Goal: Task Accomplishment & Management: Manage account settings

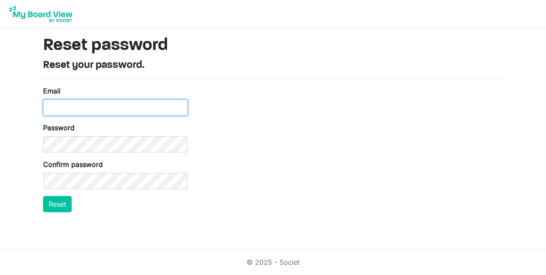
click at [65, 104] on input "Email" at bounding box center [115, 107] width 145 height 16
type input "[PERSON_NAME][EMAIL_ADDRESS][DOMAIN_NAME]"
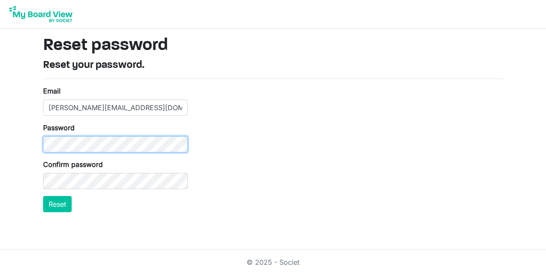
click at [43, 196] on button "Reset" at bounding box center [57, 204] width 29 height 16
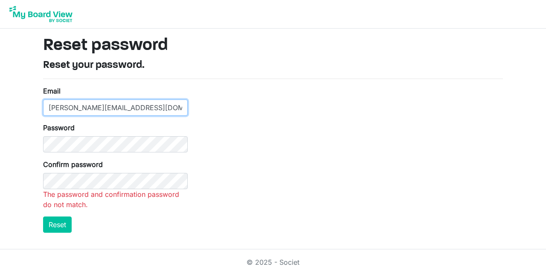
click at [92, 113] on input "John.Chongo@mots.gov.zm" at bounding box center [115, 107] width 145 height 16
click at [143, 106] on input "John.Chongo@mots.gov.zm" at bounding box center [115, 107] width 145 height 16
type input "J"
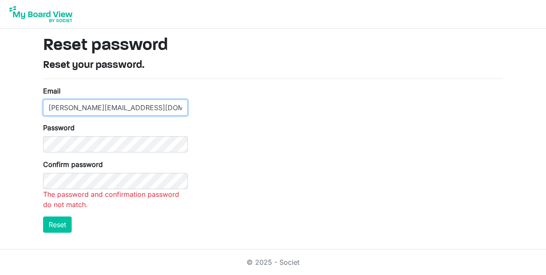
type input "john.chongo@mots.gov.zm"
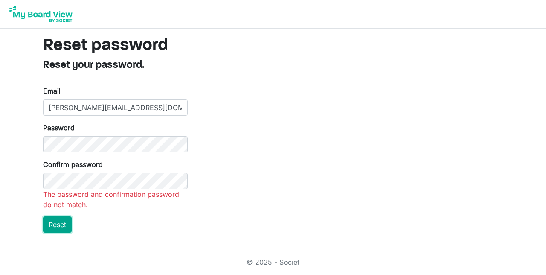
click at [65, 224] on html "Reset password Reset your password. Email john.chongo@mots.gov.zm Password Conf…" at bounding box center [273, 137] width 546 height 275
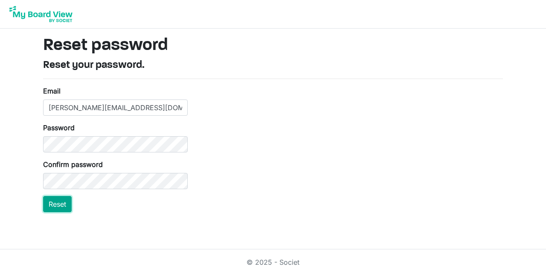
click at [54, 211] on button "Reset" at bounding box center [57, 204] width 29 height 16
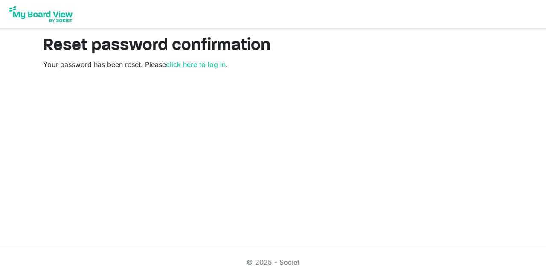
click at [190, 70] on main "Reset password confirmation Your password has been reset. Please click here to …" at bounding box center [272, 56] width 473 height 55
click at [188, 64] on link "click here to log in" at bounding box center [196, 64] width 60 height 9
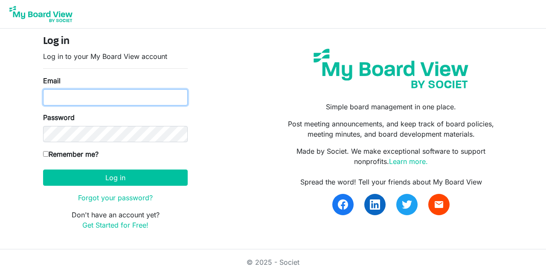
click at [68, 102] on input "Email" at bounding box center [115, 97] width 145 height 16
type input "john.chongo@mots.gov.zm"
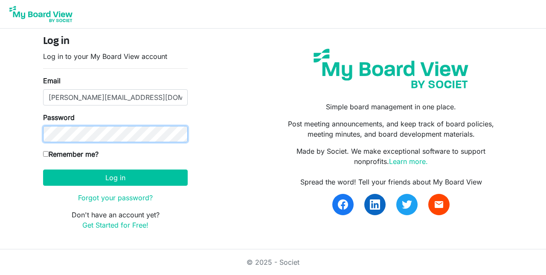
click at [43, 169] on button "Log in" at bounding box center [115, 177] width 145 height 16
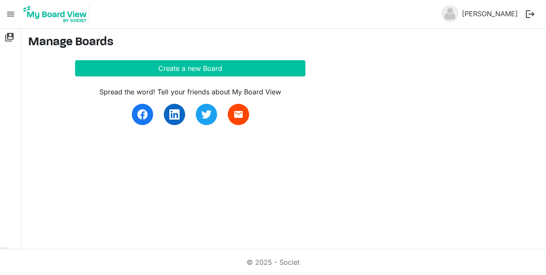
click at [9, 12] on span "menu" at bounding box center [11, 14] width 16 height 16
click at [15, 33] on link "switch_account Manage Boards" at bounding box center [10, 37] width 21 height 17
click at [497, 19] on link "[PERSON_NAME]" at bounding box center [489, 13] width 63 height 17
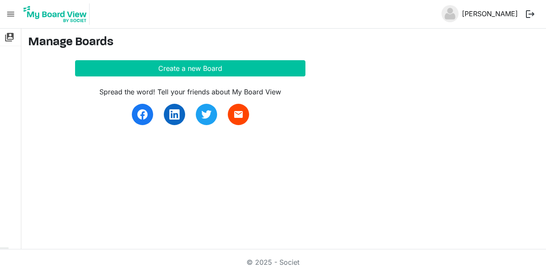
click at [497, 19] on link "[PERSON_NAME]" at bounding box center [489, 13] width 63 height 17
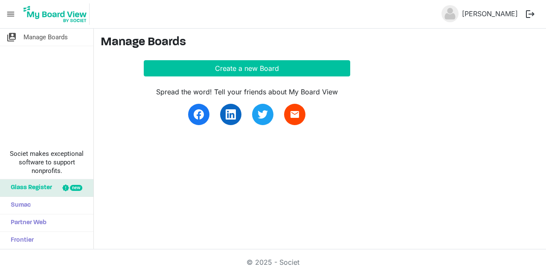
click at [531, 10] on button "logout" at bounding box center [530, 14] width 18 height 18
click at [38, 39] on span "Manage Boards" at bounding box center [45, 37] width 44 height 17
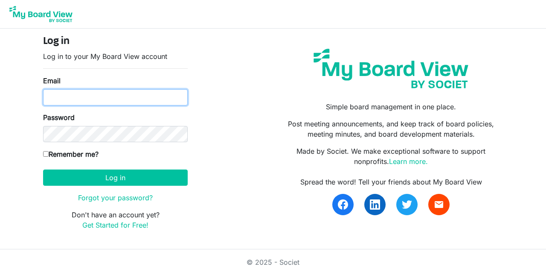
click at [87, 94] on input "Email" at bounding box center [115, 97] width 145 height 16
type input "[PERSON_NAME][EMAIL_ADDRESS][DOMAIN_NAME]"
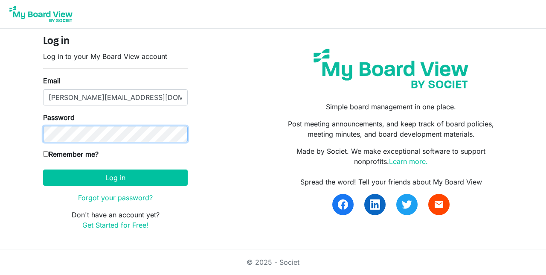
click at [43, 169] on button "Log in" at bounding box center [115, 177] width 145 height 16
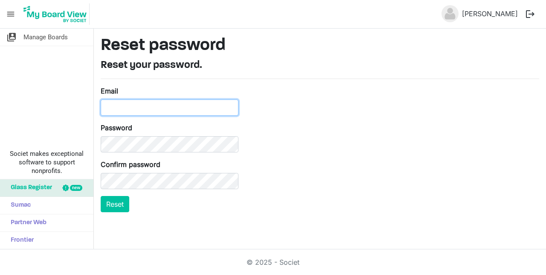
click at [128, 107] on input "Email" at bounding box center [170, 107] width 138 height 16
type input "J"
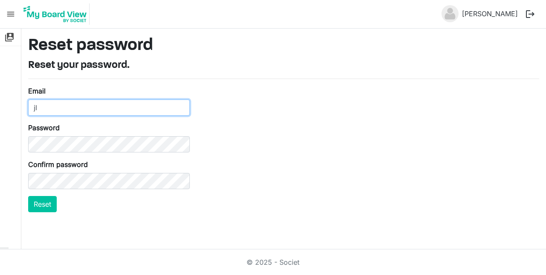
type input "jlchongo@yahoo.com"
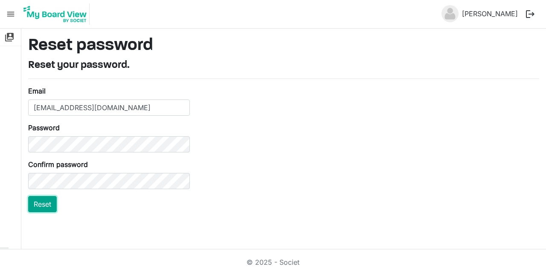
click at [43, 201] on button "Reset" at bounding box center [42, 204] width 29 height 16
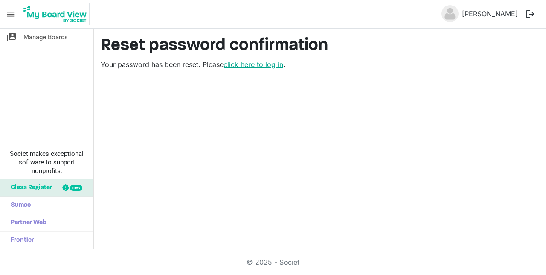
click at [251, 64] on link "click here to log in" at bounding box center [253, 64] width 60 height 9
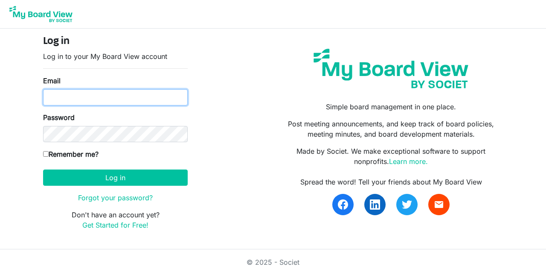
click at [64, 99] on input "Email" at bounding box center [115, 97] width 145 height 16
type input "[EMAIL_ADDRESS][DOMAIN_NAME]"
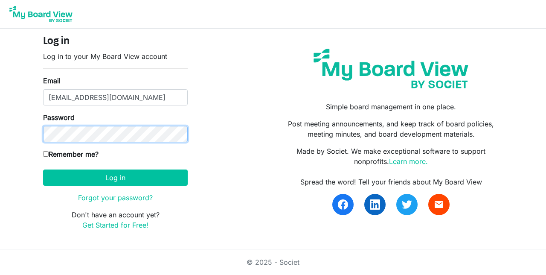
click at [43, 169] on button "Log in" at bounding box center [115, 177] width 145 height 16
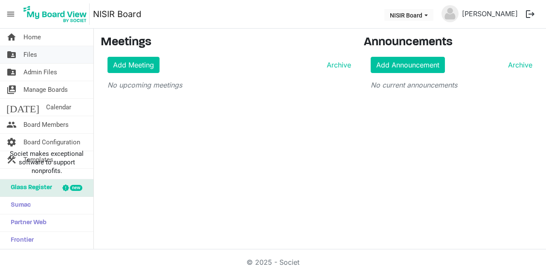
click at [36, 52] on span "Files" at bounding box center [30, 54] width 14 height 17
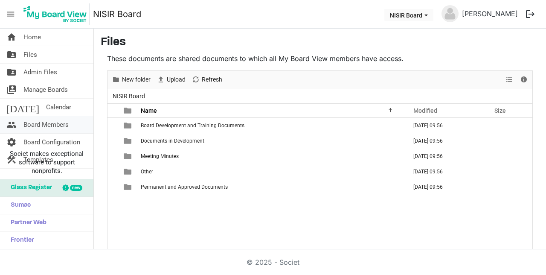
click at [41, 119] on span "Board Members" at bounding box center [45, 124] width 45 height 17
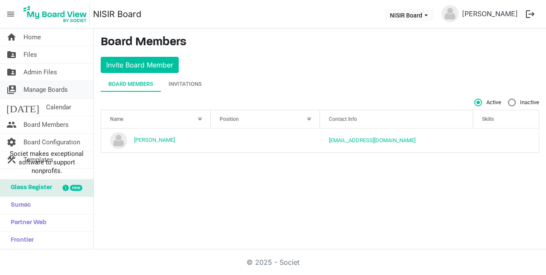
click at [46, 99] on span "Calendar" at bounding box center [58, 106] width 25 height 17
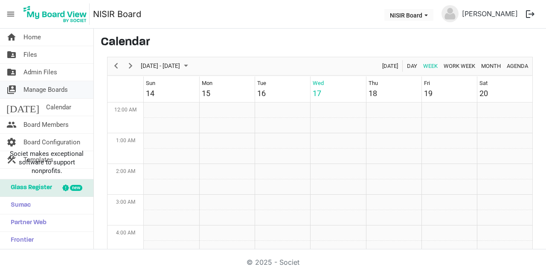
scroll to position [276, 0]
click at [409, 34] on main "Calendar [DATE] - [DATE] [DATE] Day Week Work Week Month Agenda Sun 14 Mon 15 T…" at bounding box center [320, 163] width 452 height 269
click at [422, 14] on span "NISIR Board dropdownbutton" at bounding box center [426, 15] width 8 height 3
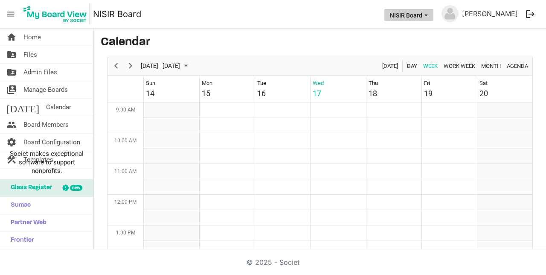
click at [395, 13] on button "NISIR Board" at bounding box center [408, 15] width 49 height 12
click at [35, 41] on span "Home" at bounding box center [31, 37] width 17 height 17
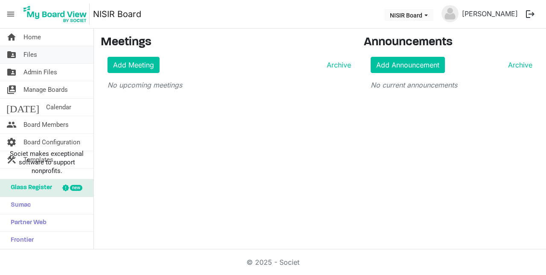
click at [34, 58] on span "Files" at bounding box center [30, 54] width 14 height 17
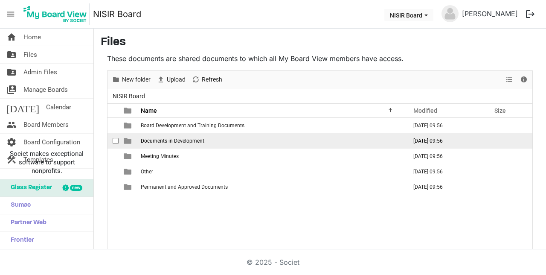
click at [199, 145] on td "Documents in Development" at bounding box center [271, 140] width 266 height 15
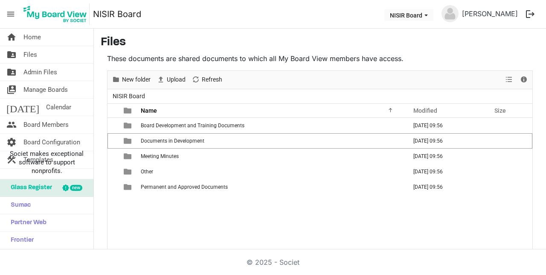
click at [201, 88] on div "Refresh" at bounding box center [206, 80] width 37 height 18
click at [0, 0] on div at bounding box center [0, 0] width 0 height 0
click at [207, 78] on span "Refresh" at bounding box center [212, 79] width 22 height 11
click at [202, 75] on span "Refresh" at bounding box center [212, 79] width 22 height 11
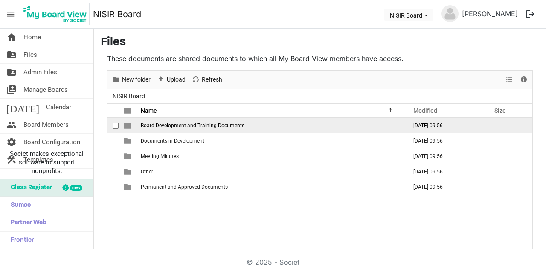
click at [231, 125] on span "Board Development and Training Documents" at bounding box center [193, 125] width 104 height 6
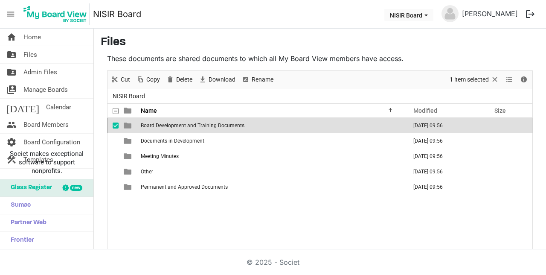
click at [245, 128] on td "Board Development and Training Documents" at bounding box center [271, 125] width 266 height 15
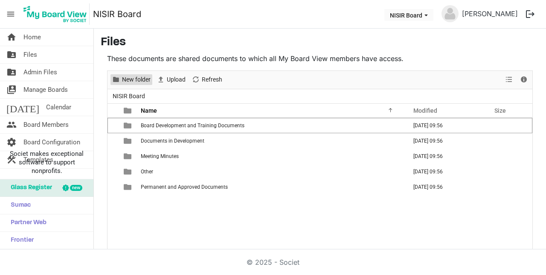
click at [142, 49] on h3 "Files" at bounding box center [320, 42] width 438 height 14
click at [129, 77] on span "New folder" at bounding box center [136, 79] width 30 height 11
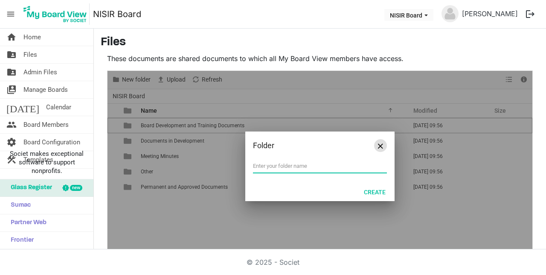
click at [381, 147] on span "Close" at bounding box center [380, 145] width 5 height 5
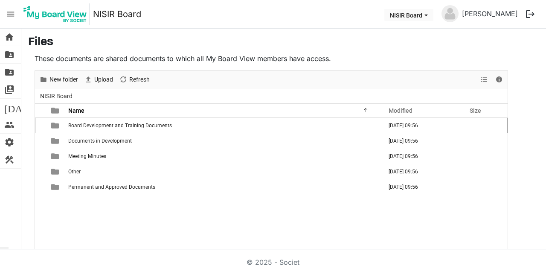
click at [16, 21] on span "menu" at bounding box center [11, 14] width 16 height 16
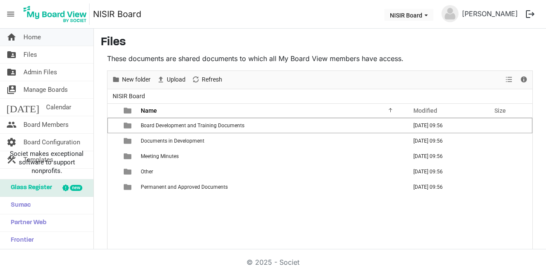
click at [32, 37] on span "Home" at bounding box center [31, 37] width 17 height 17
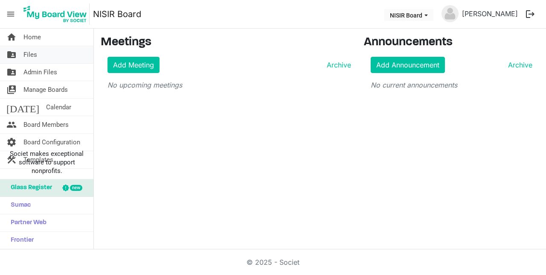
click at [34, 56] on span "Files" at bounding box center [30, 54] width 14 height 17
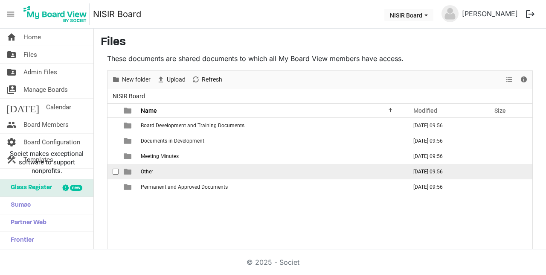
click at [143, 170] on span "Other" at bounding box center [147, 171] width 12 height 6
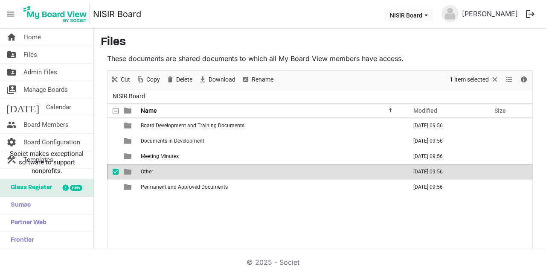
click at [166, 180] on td "Permanent and Approved Documents" at bounding box center [271, 186] width 266 height 15
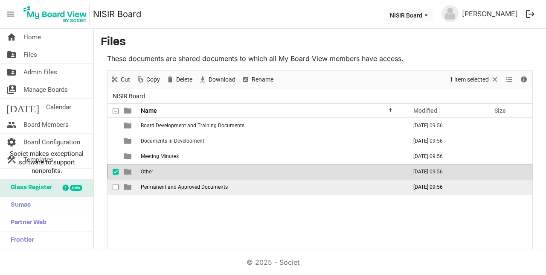
click at [166, 179] on td "Permanent and Approved Documents" at bounding box center [271, 186] width 266 height 15
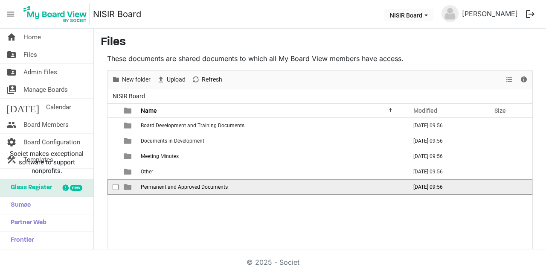
click at [126, 183] on span "is template cell column header type" at bounding box center [128, 187] width 8 height 8
click at [126, 182] on td "is template cell column header type" at bounding box center [129, 186] width 20 height 15
click at [117, 188] on span "checkbox" at bounding box center [116, 187] width 6 height 6
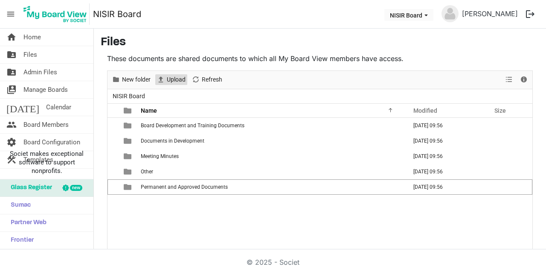
click at [177, 81] on span "Upload" at bounding box center [176, 79] width 20 height 11
